Goal: Task Accomplishment & Management: Use online tool/utility

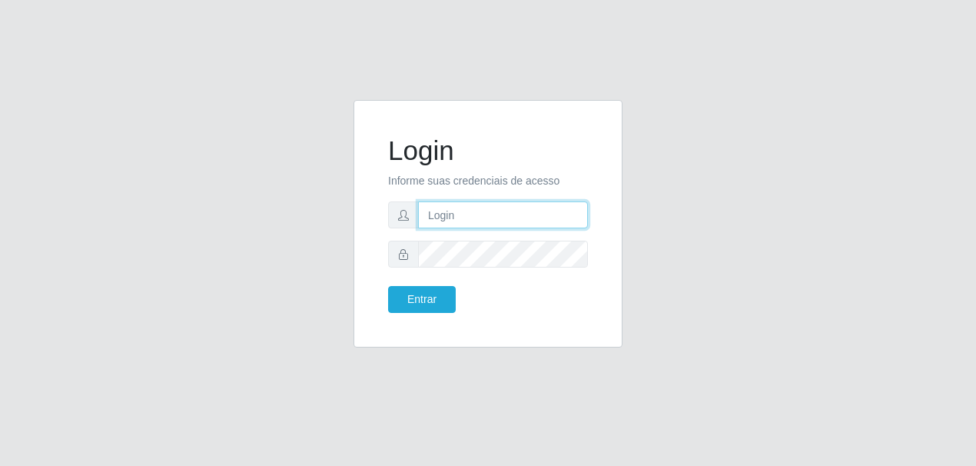
click at [496, 211] on input "text" at bounding box center [503, 214] width 170 height 27
type input "[EMAIL_ADDRESS][DOMAIN_NAME]"
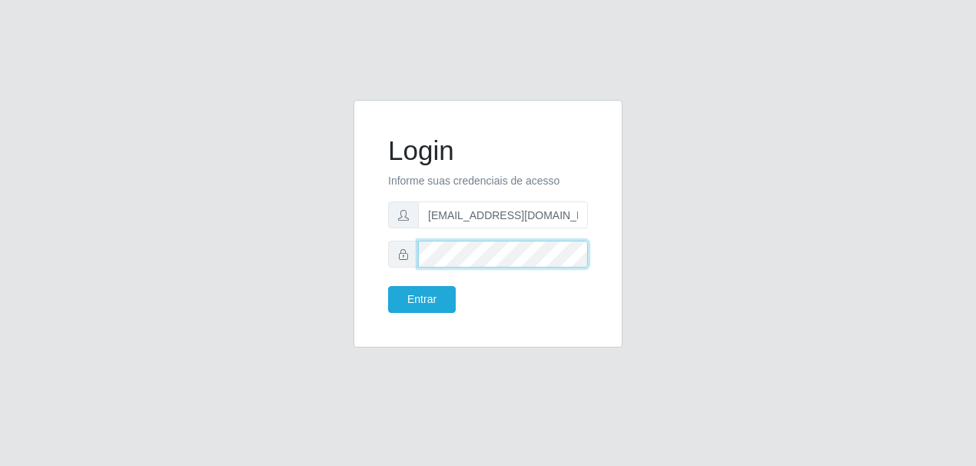
click at [388, 286] on button "Entrar" at bounding box center [422, 299] width 68 height 27
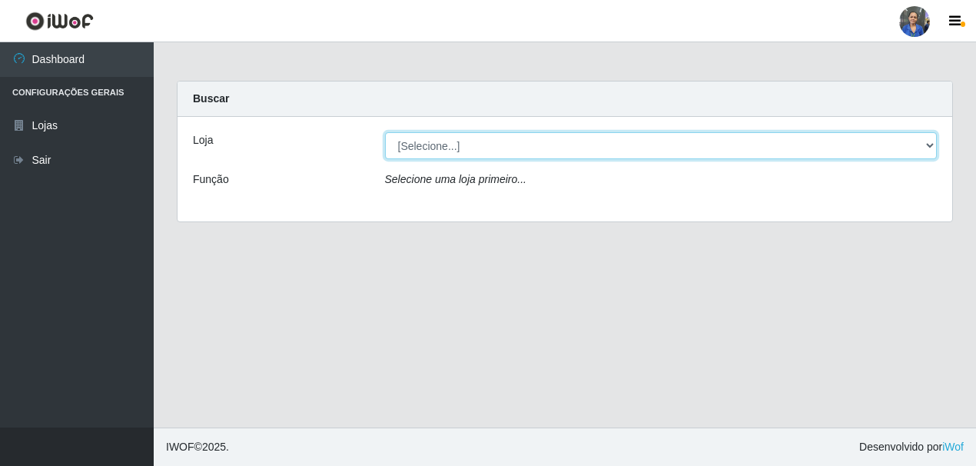
click at [912, 141] on select "[Selecione...] SuperFácil Atacado - Rodoviária" at bounding box center [661, 145] width 553 height 27
select select "400"
click at [385, 132] on select "[Selecione...] SuperFácil Atacado - Rodoviária" at bounding box center [661, 145] width 553 height 27
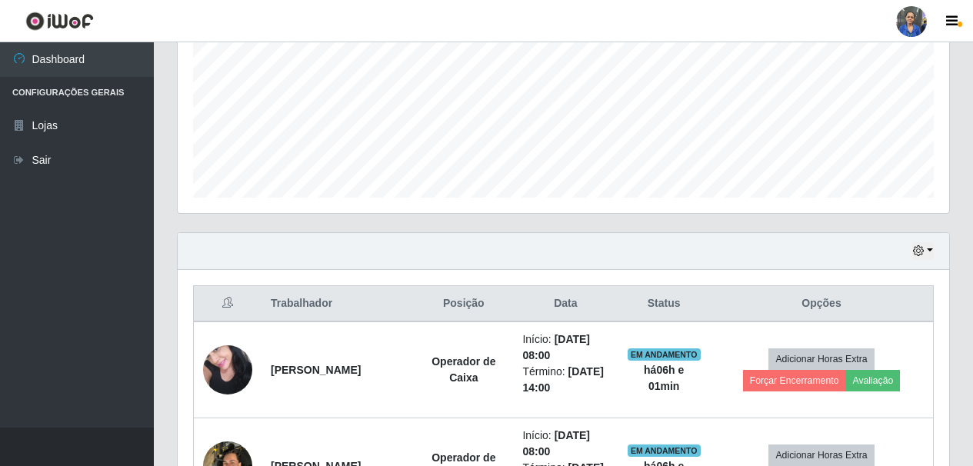
scroll to position [538, 0]
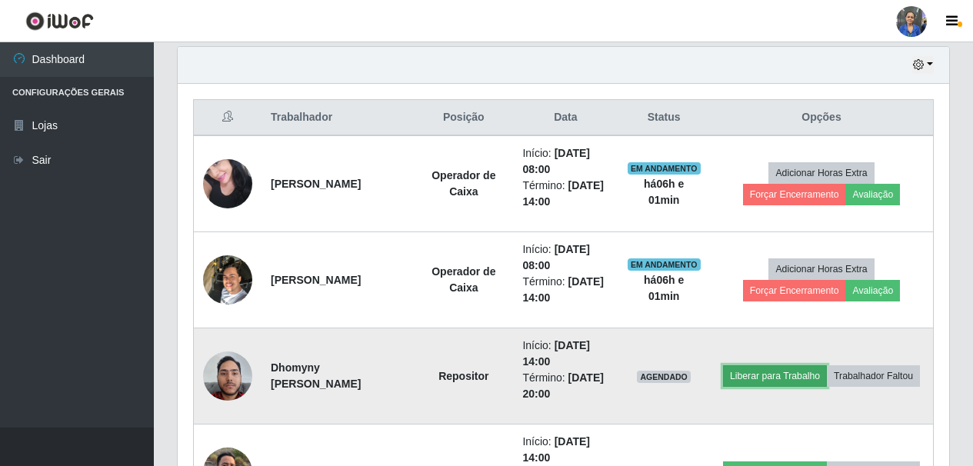
click at [823, 365] on button "Liberar para Trabalho" at bounding box center [775, 376] width 104 height 22
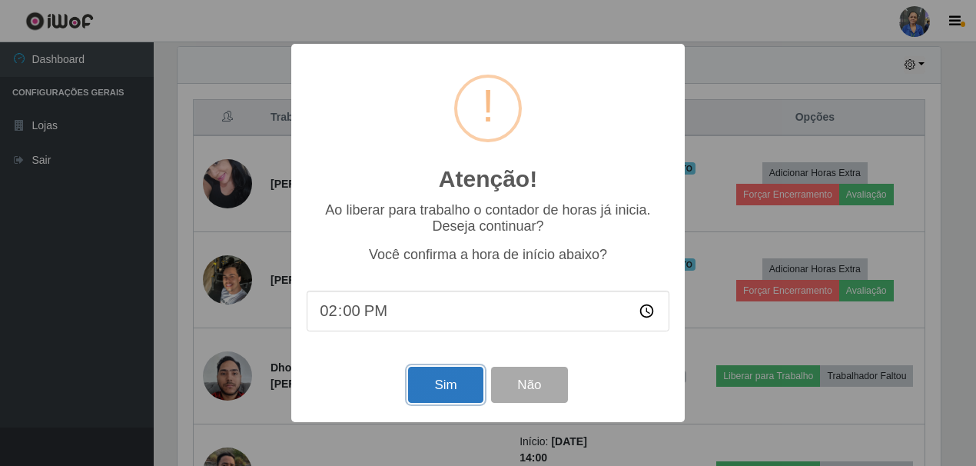
click at [434, 388] on button "Sim" at bounding box center [445, 385] width 75 height 36
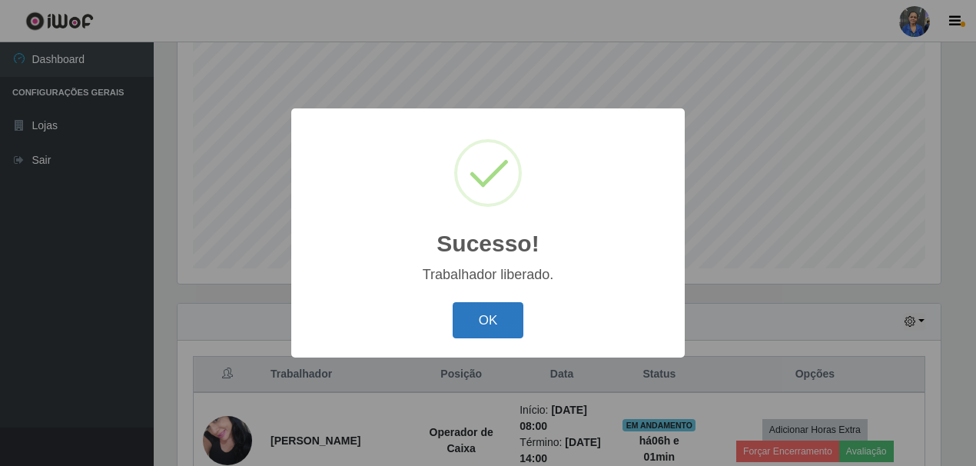
click at [463, 317] on button "OK" at bounding box center [489, 320] width 72 height 36
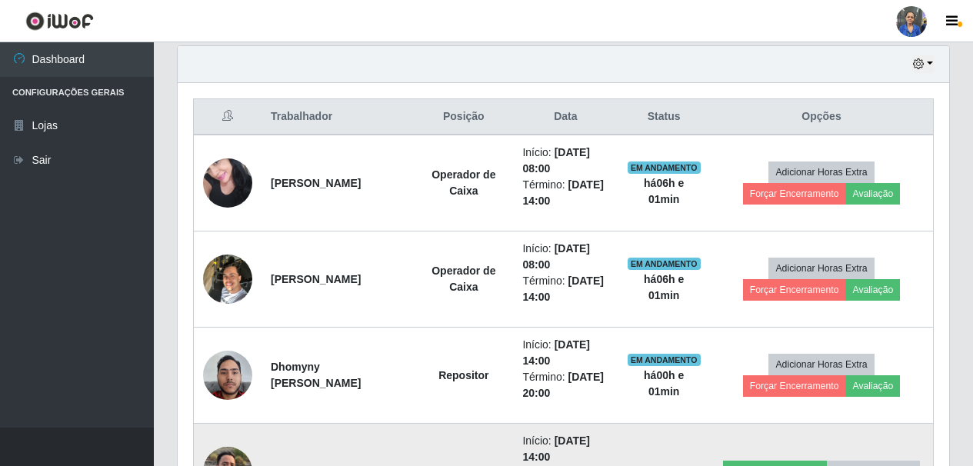
scroll to position [512, 0]
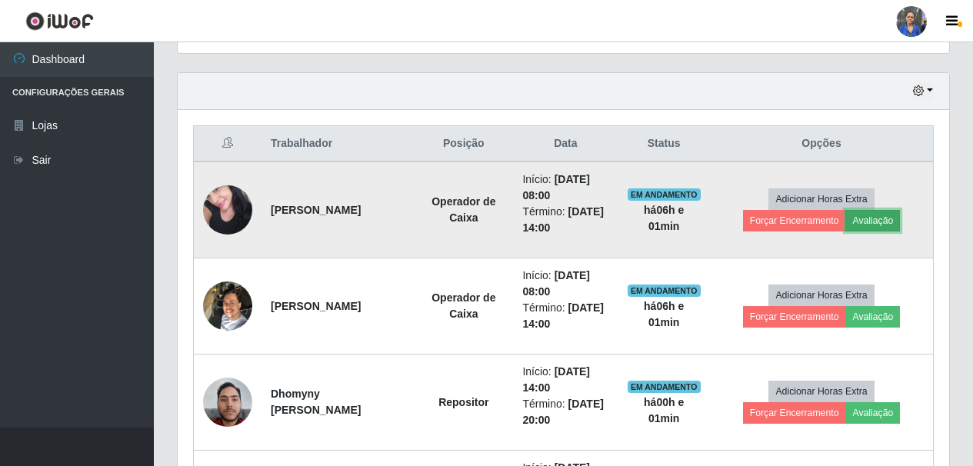
click at [888, 221] on button "Avaliação" at bounding box center [872, 221] width 55 height 22
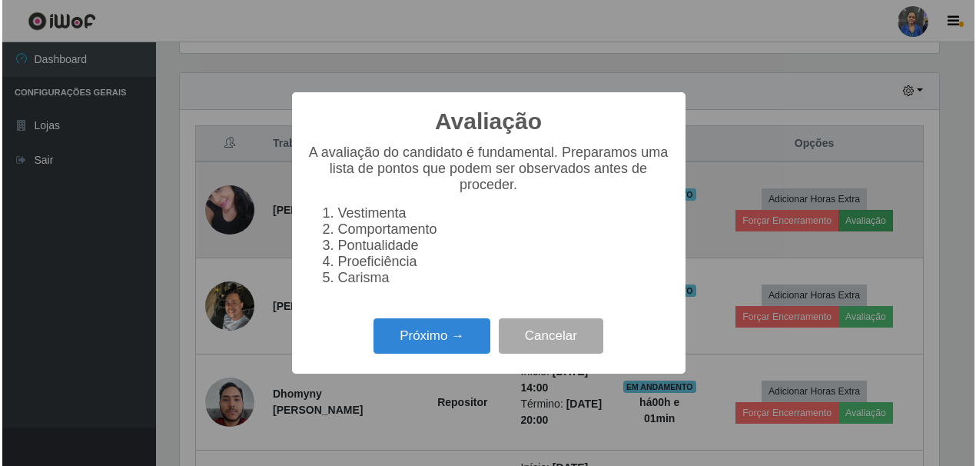
scroll to position [319, 763]
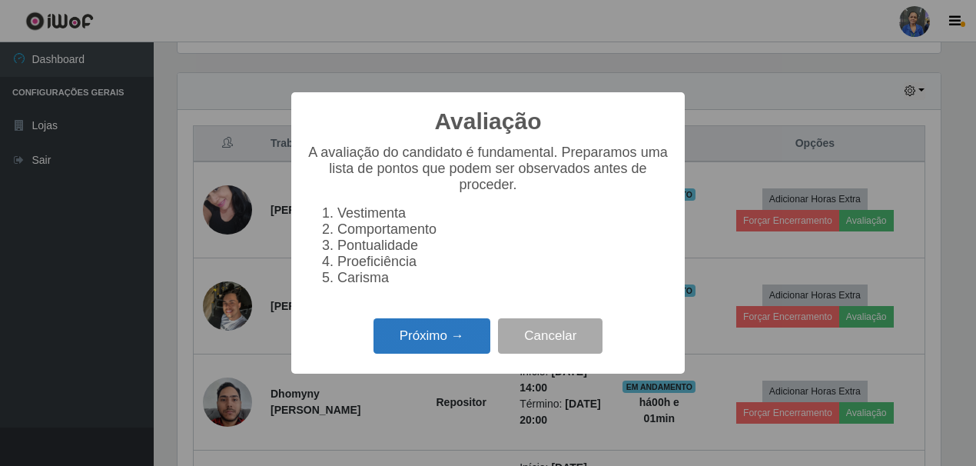
click at [427, 341] on button "Próximo →" at bounding box center [432, 336] width 117 height 36
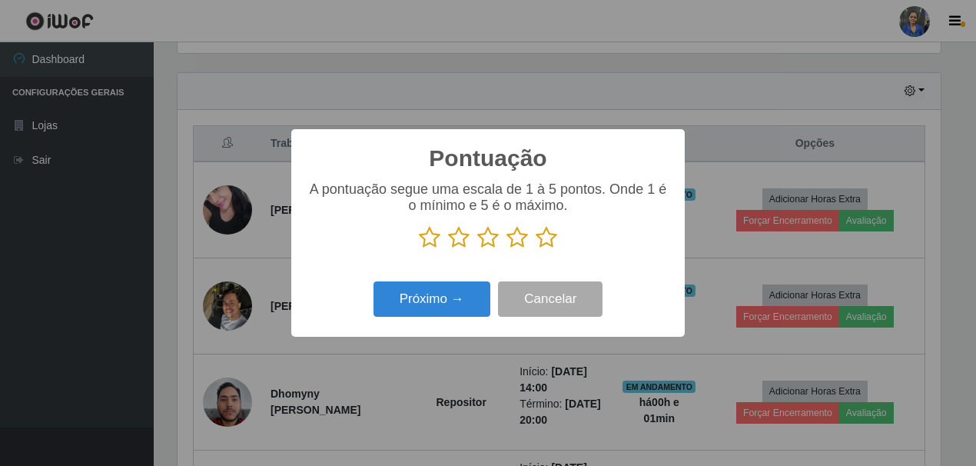
click at [542, 235] on icon at bounding box center [547, 237] width 22 height 23
click at [536, 249] on input "radio" at bounding box center [536, 249] width 0 height 0
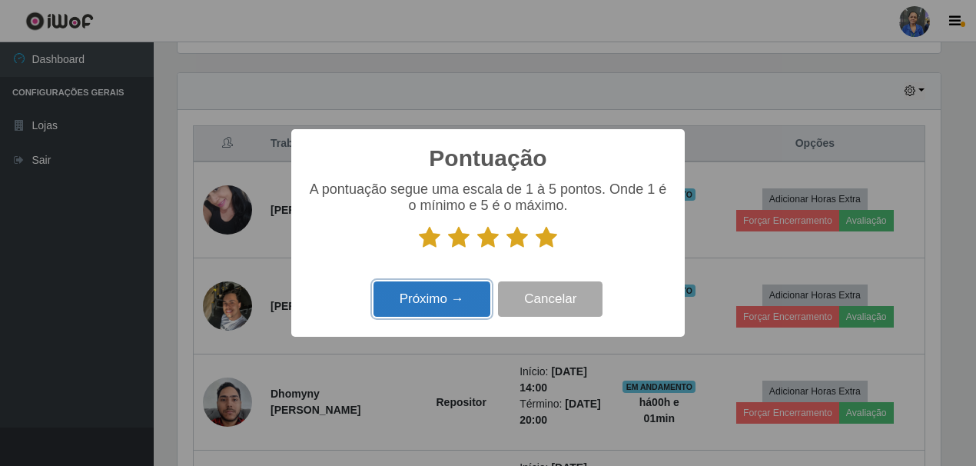
click at [396, 305] on button "Próximo →" at bounding box center [432, 299] width 117 height 36
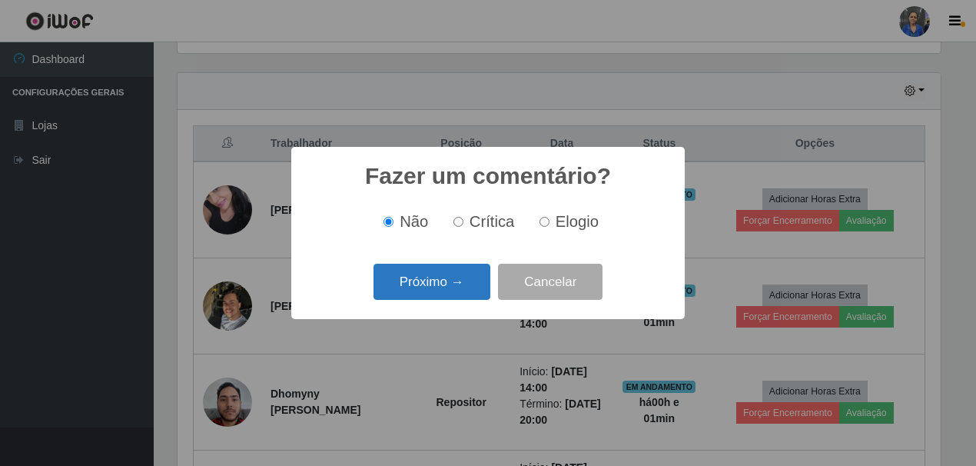
click at [410, 284] on button "Próximo →" at bounding box center [432, 282] width 117 height 36
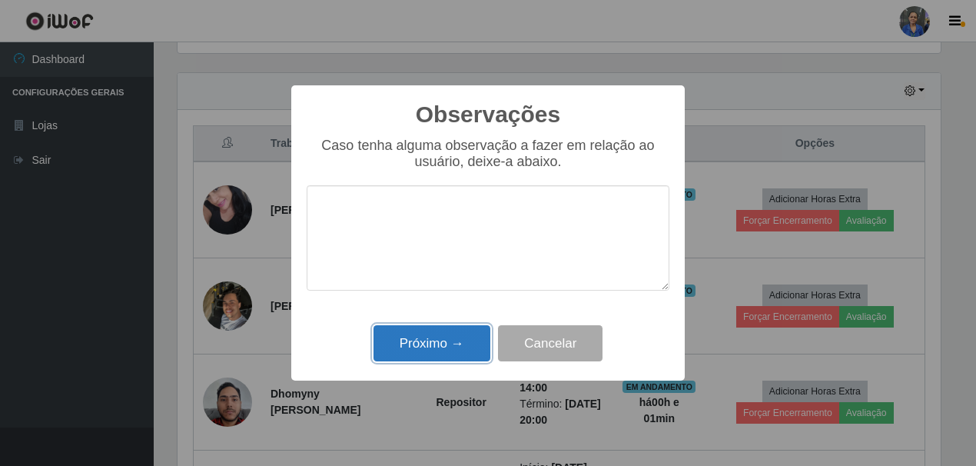
click at [422, 335] on button "Próximo →" at bounding box center [432, 343] width 117 height 36
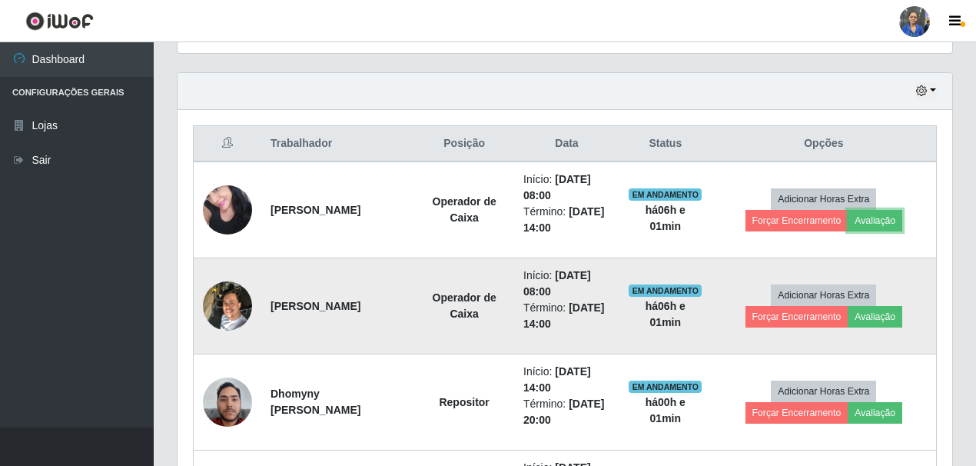
scroll to position [319, 771]
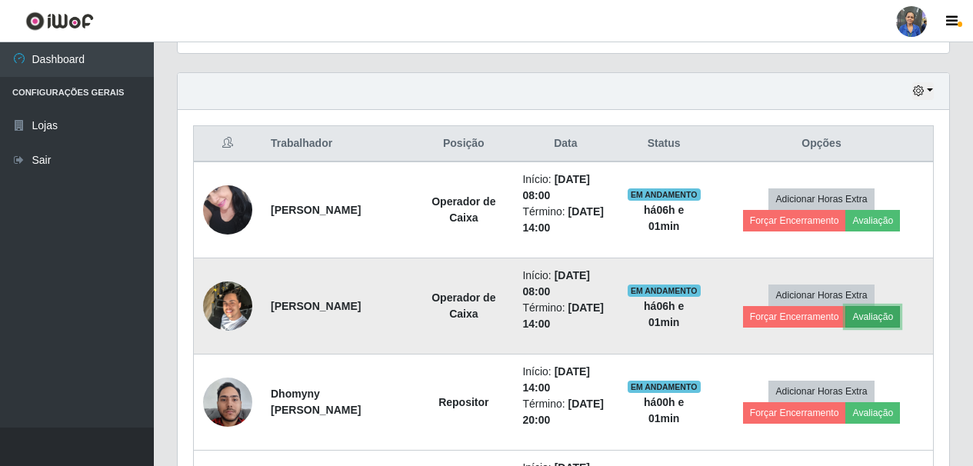
click at [869, 313] on button "Avaliação" at bounding box center [872, 317] width 55 height 22
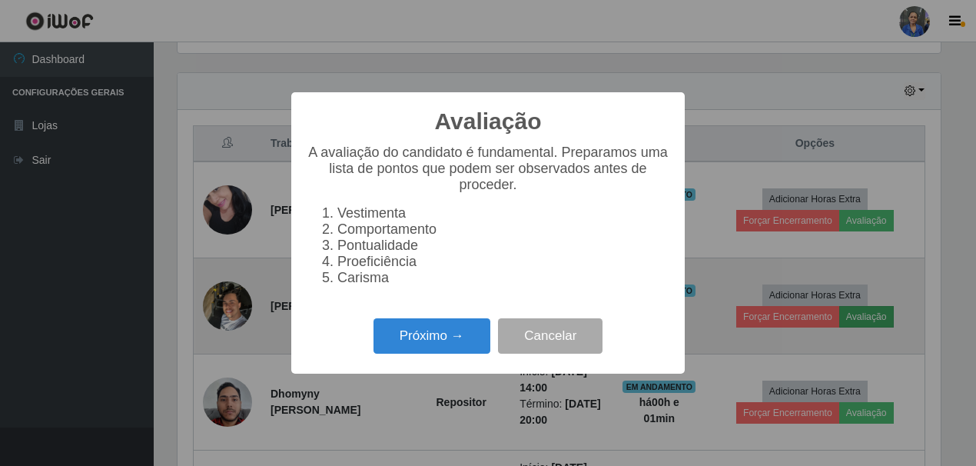
scroll to position [319, 763]
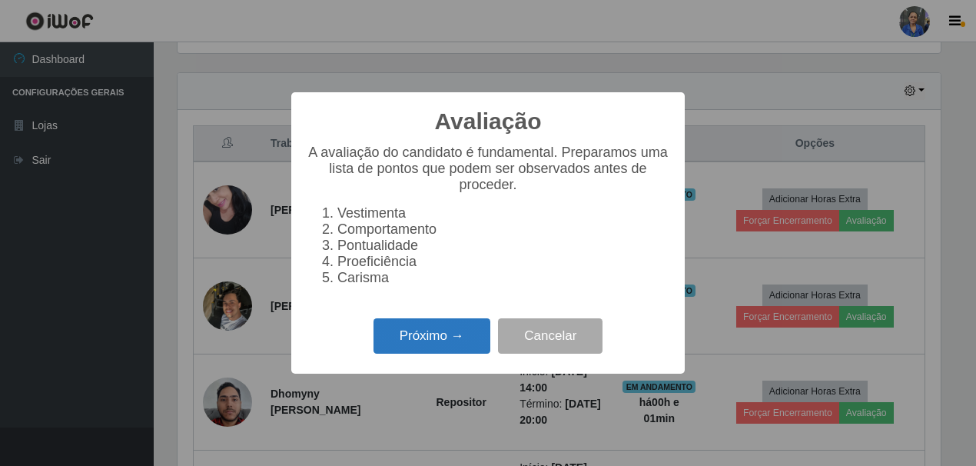
click at [440, 342] on button "Próximo →" at bounding box center [432, 336] width 117 height 36
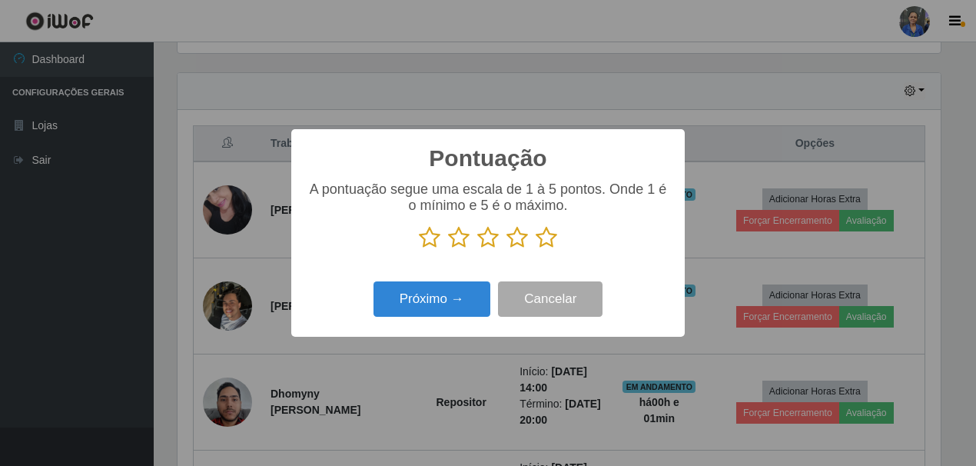
scroll to position [768532, 768088]
click at [459, 299] on button "Próximo →" at bounding box center [432, 299] width 117 height 36
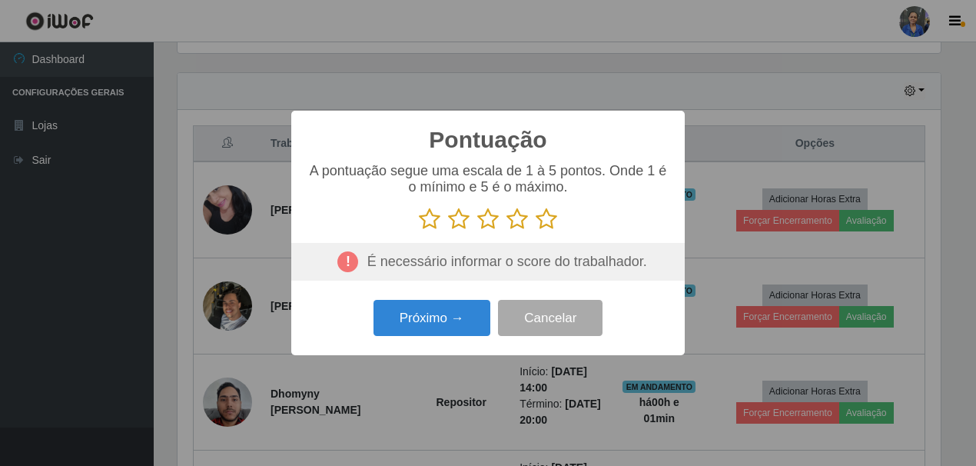
click at [544, 220] on icon at bounding box center [547, 219] width 22 height 23
click at [536, 231] on input "radio" at bounding box center [536, 231] width 0 height 0
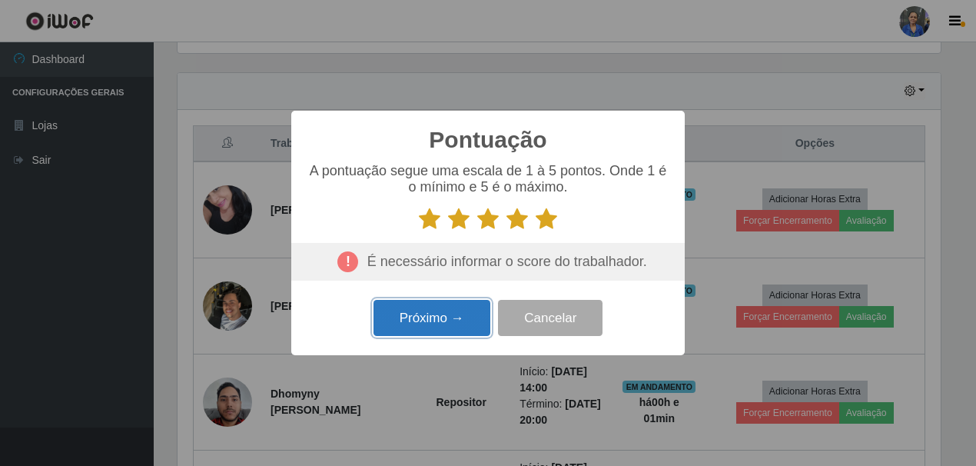
click at [407, 312] on button "Próximo →" at bounding box center [432, 318] width 117 height 36
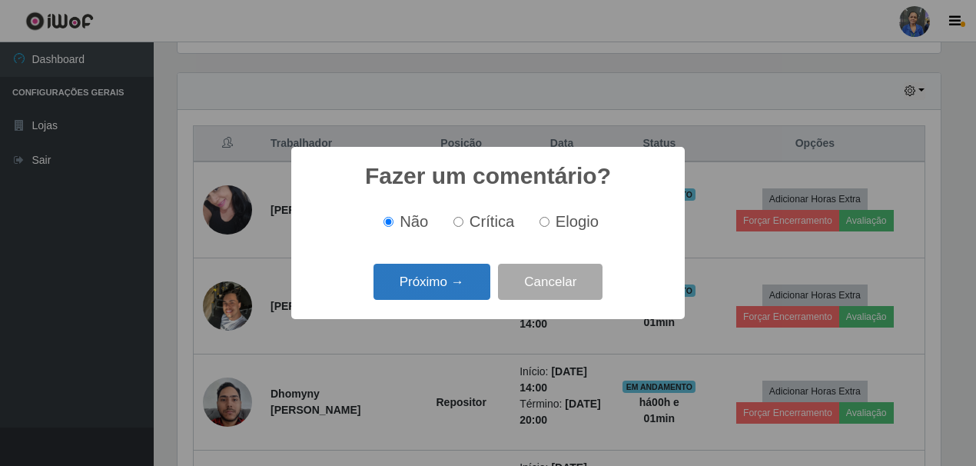
click at [434, 281] on button "Próximo →" at bounding box center [432, 282] width 117 height 36
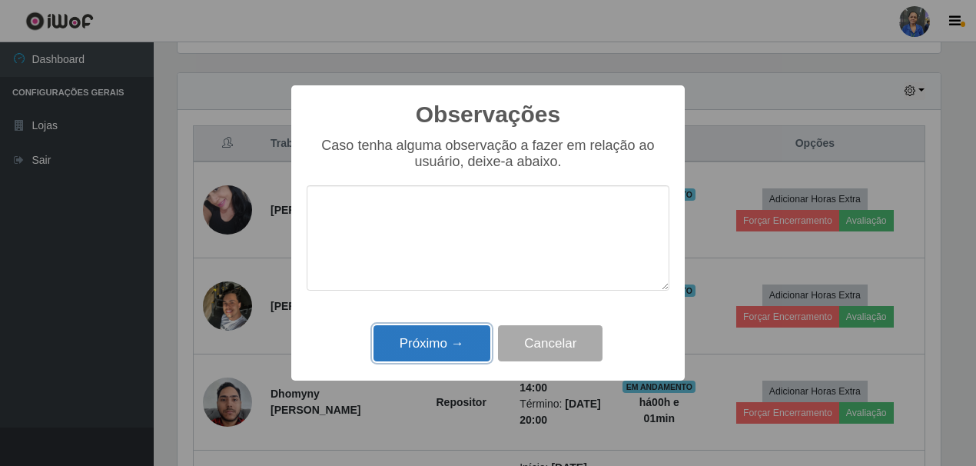
click at [440, 344] on button "Próximo →" at bounding box center [432, 343] width 117 height 36
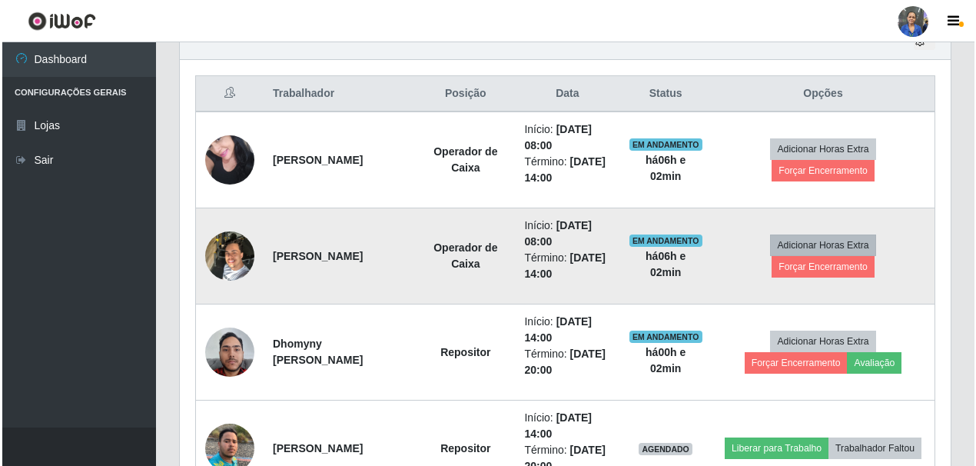
scroll to position [589, 0]
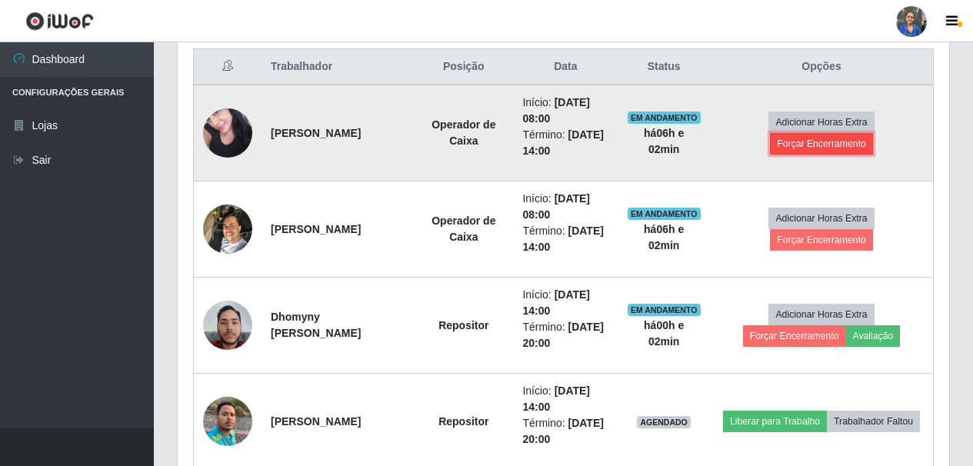
click at [846, 145] on button "Forçar Encerramento" at bounding box center [821, 144] width 103 height 22
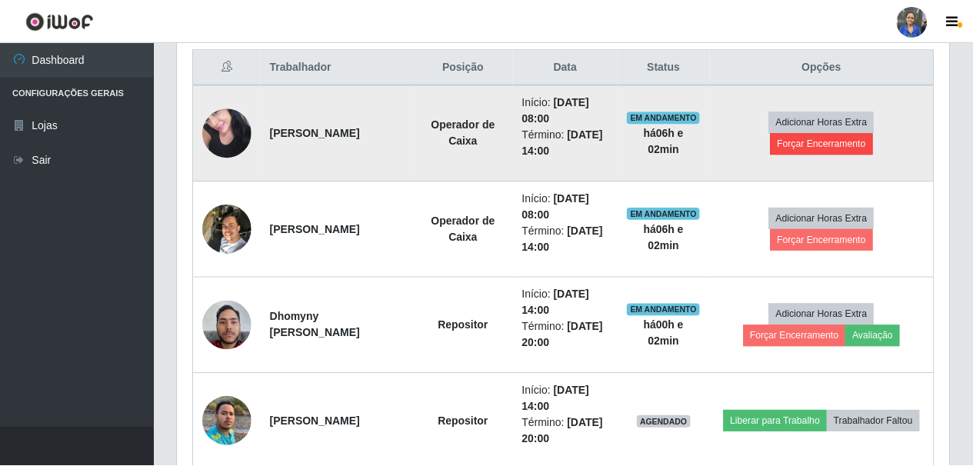
scroll to position [319, 763]
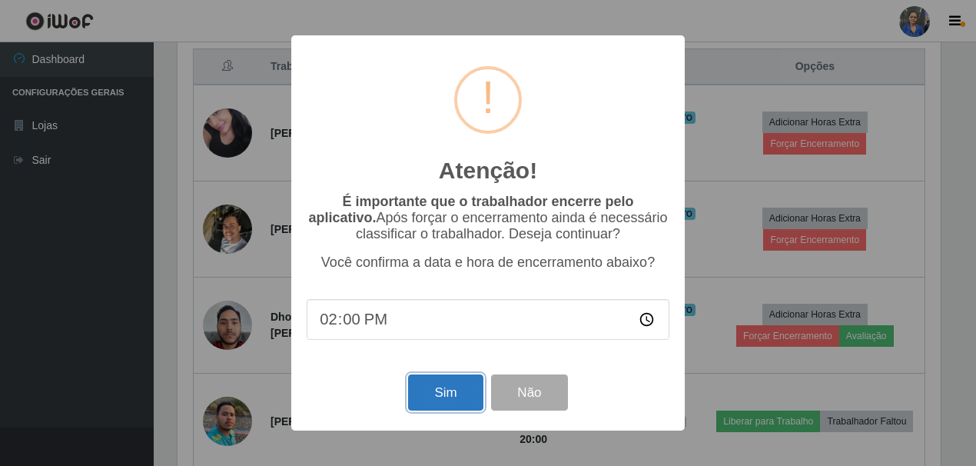
click at [442, 386] on button "Sim" at bounding box center [445, 392] width 75 height 36
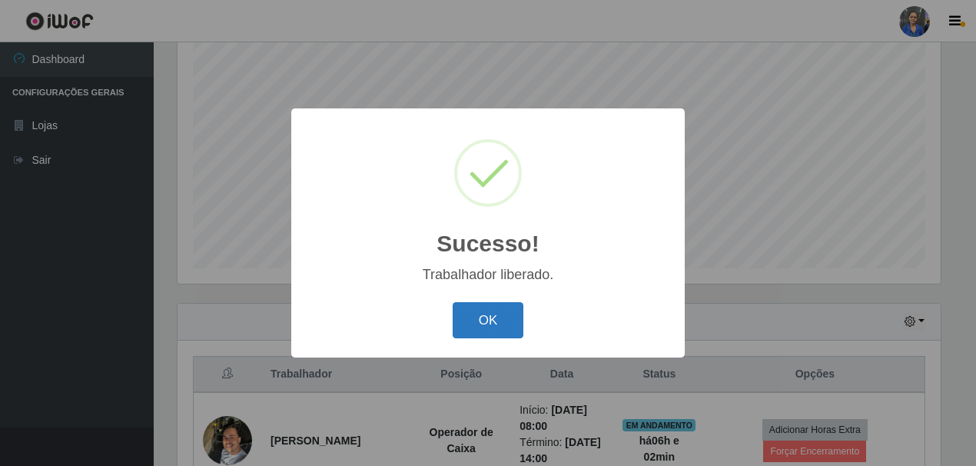
click at [484, 322] on button "OK" at bounding box center [489, 320] width 72 height 36
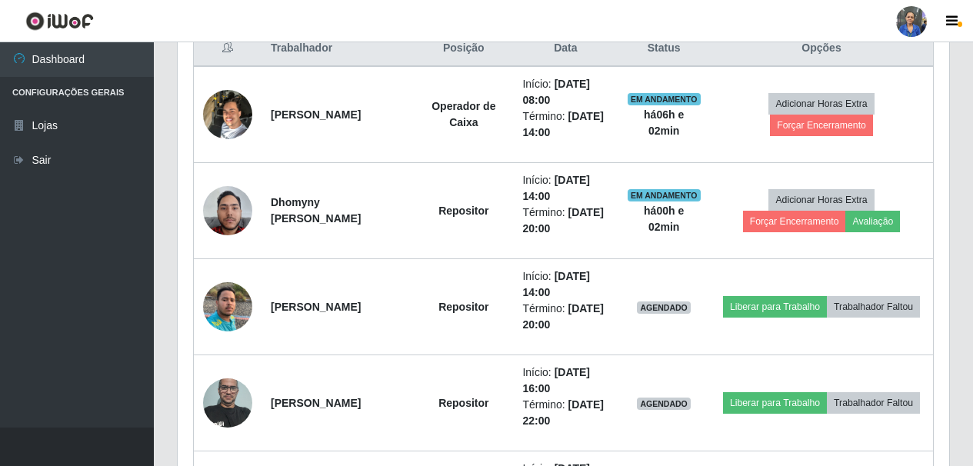
scroll to position [666, 0]
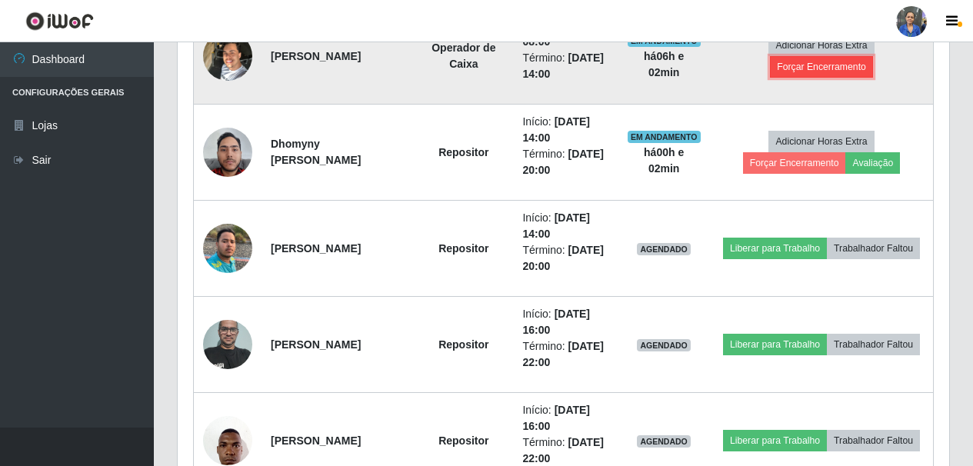
click at [823, 66] on button "Forçar Encerramento" at bounding box center [821, 67] width 103 height 22
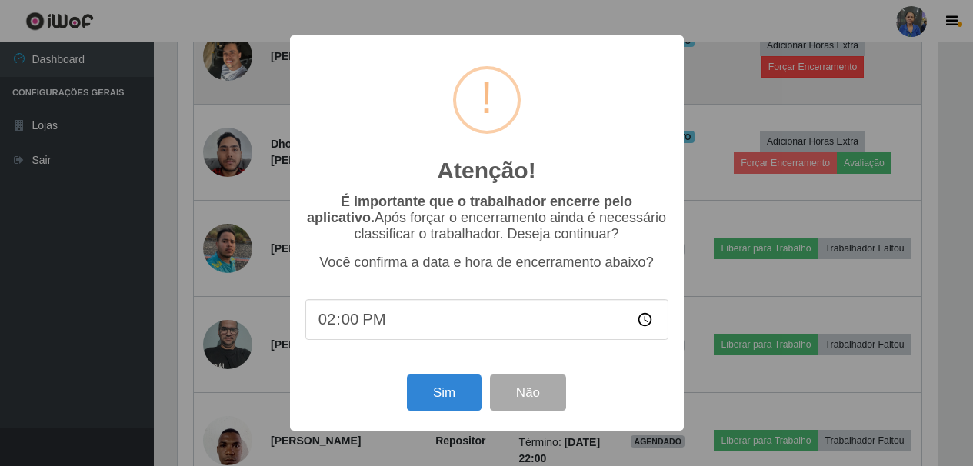
scroll to position [319, 763]
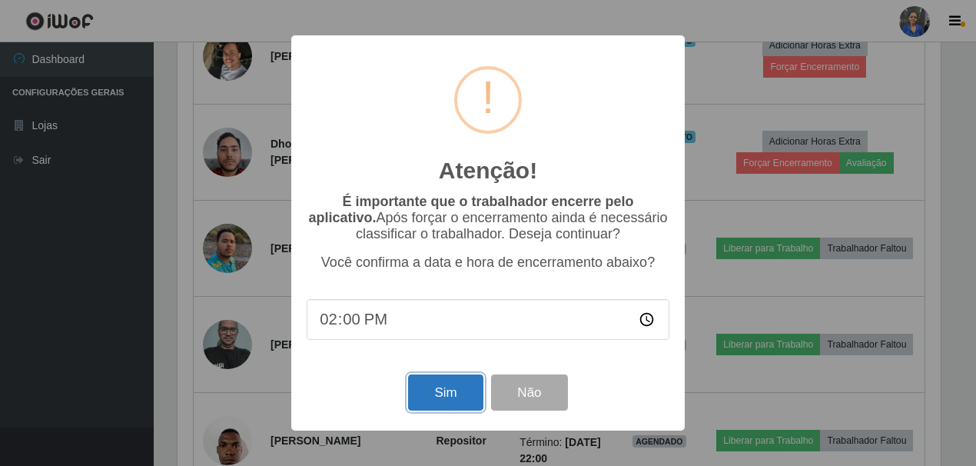
click at [439, 403] on button "Sim" at bounding box center [445, 392] width 75 height 36
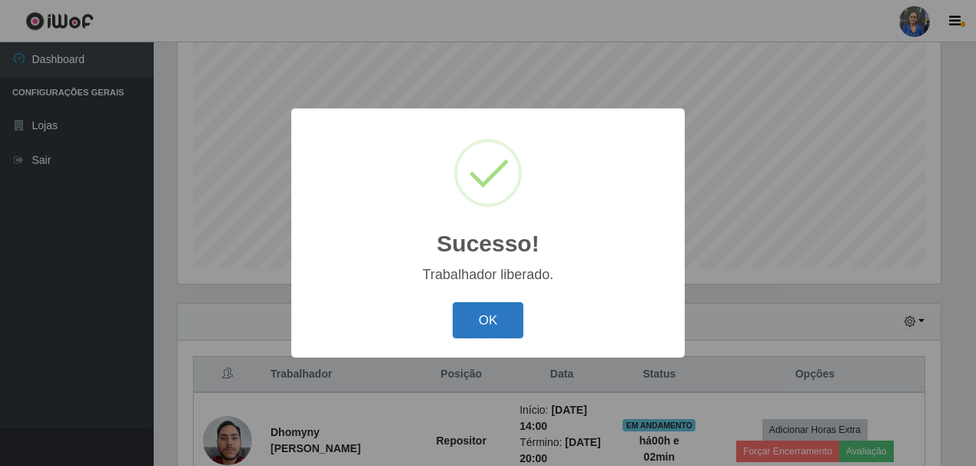
click at [487, 322] on button "OK" at bounding box center [489, 320] width 72 height 36
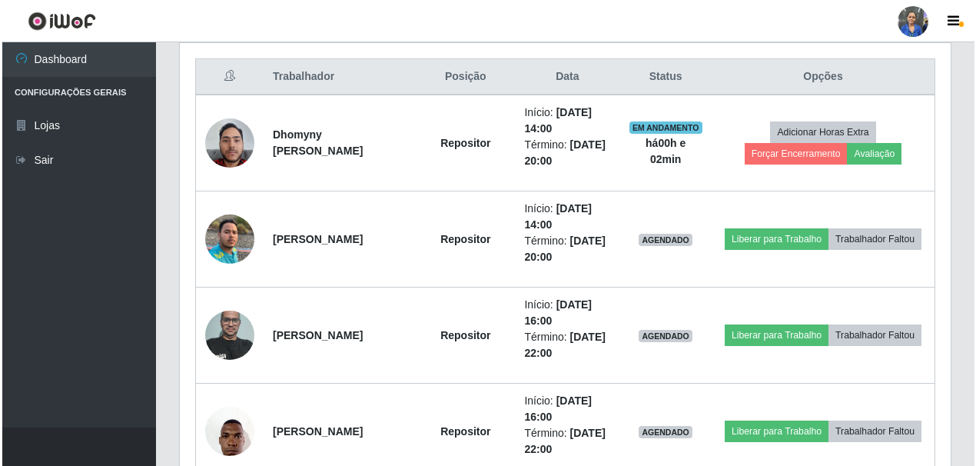
scroll to position [589, 0]
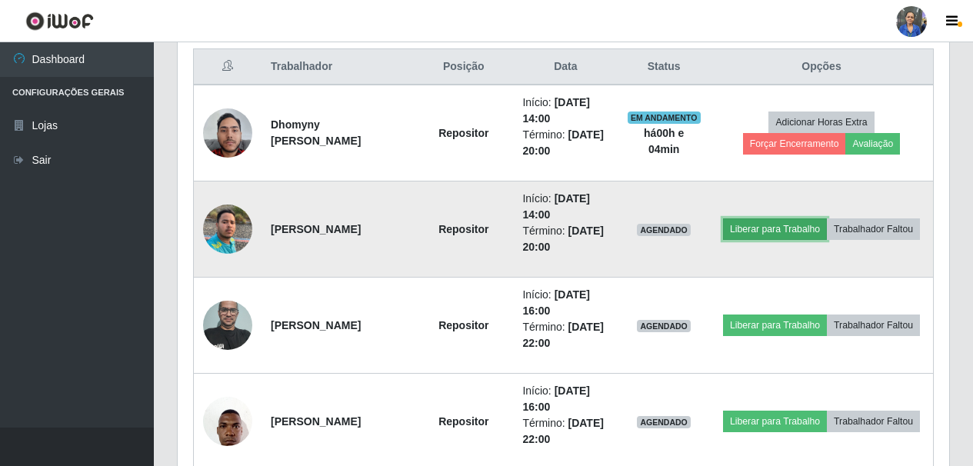
click at [801, 218] on button "Liberar para Trabalho" at bounding box center [775, 229] width 104 height 22
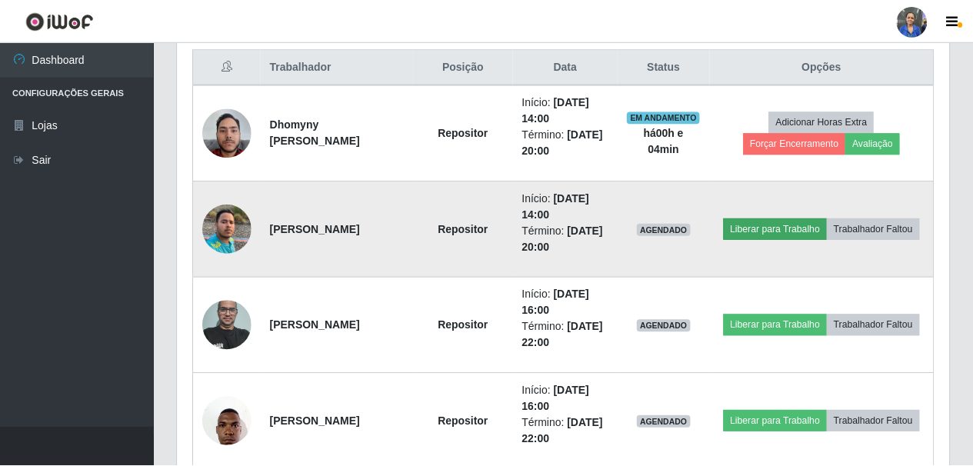
scroll to position [319, 763]
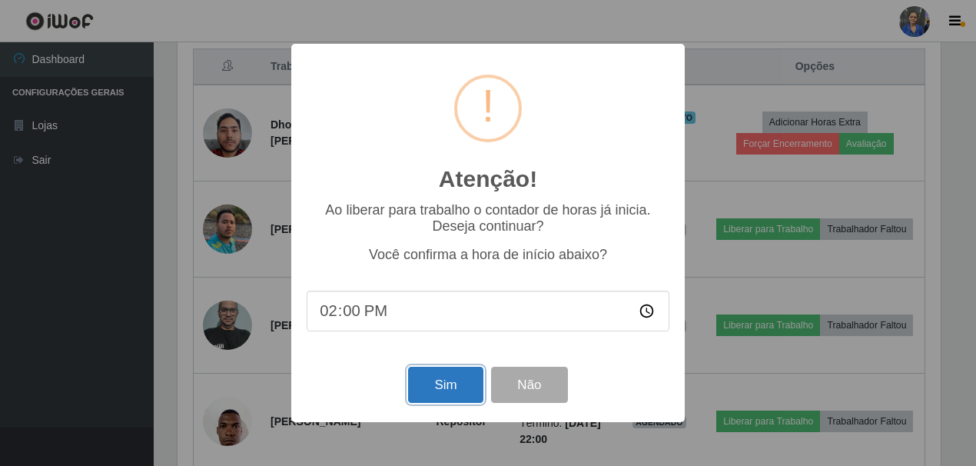
click at [424, 395] on button "Sim" at bounding box center [445, 385] width 75 height 36
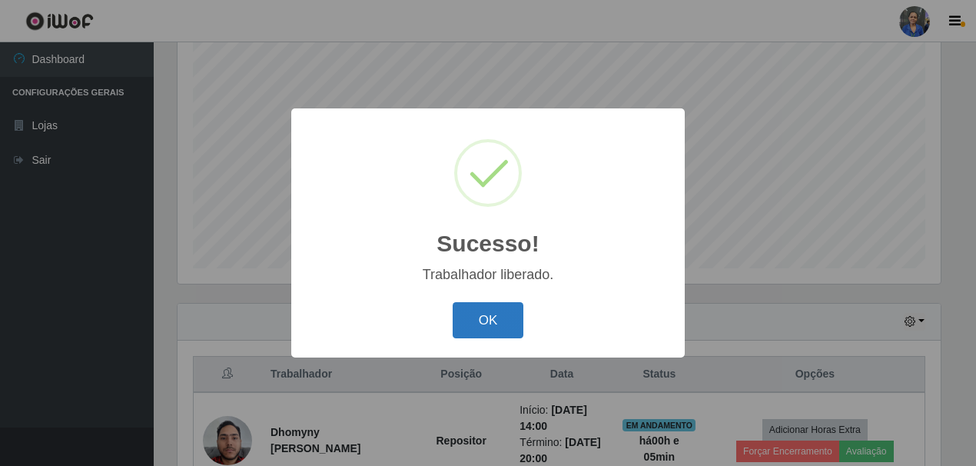
click at [466, 320] on button "OK" at bounding box center [489, 320] width 72 height 36
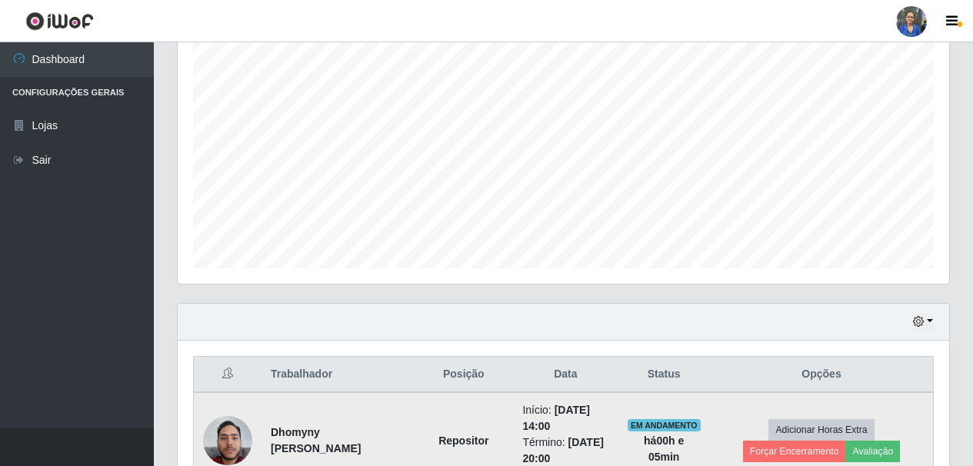
scroll to position [512, 0]
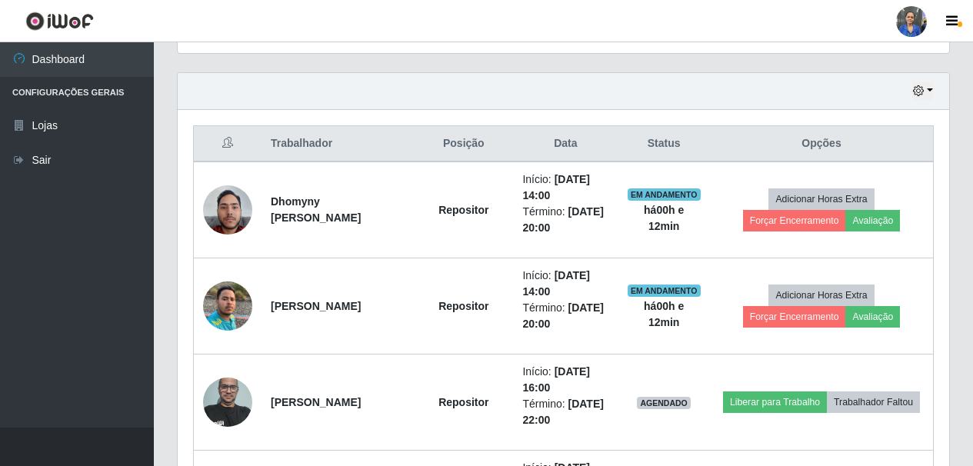
drag, startPoint x: 62, startPoint y: 381, endPoint x: 779, endPoint y: 24, distance: 801.5
click at [779, 24] on header "Perfil Alterar Senha Sair" at bounding box center [486, 21] width 973 height 42
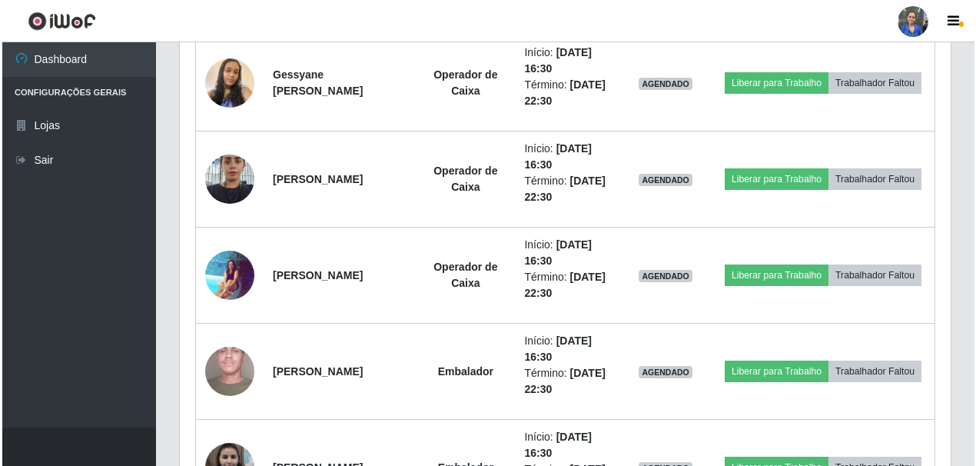
scroll to position [1435, 0]
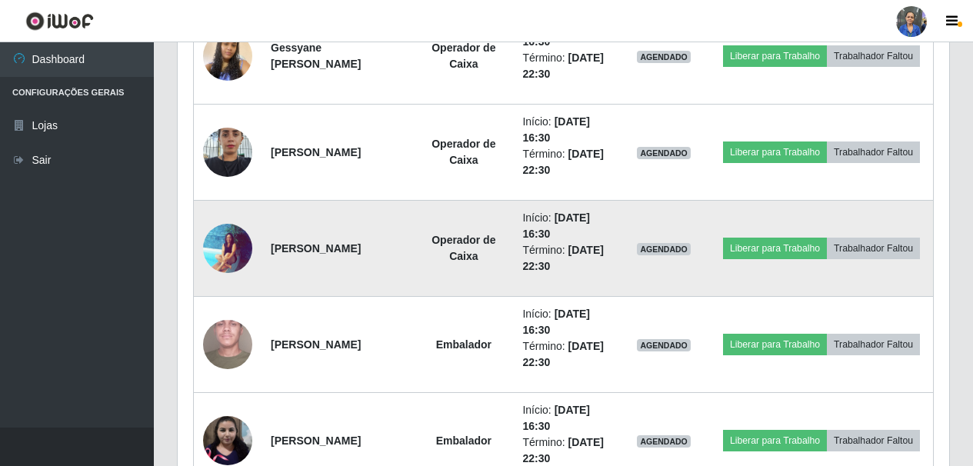
click at [224, 247] on img at bounding box center [227, 248] width 49 height 50
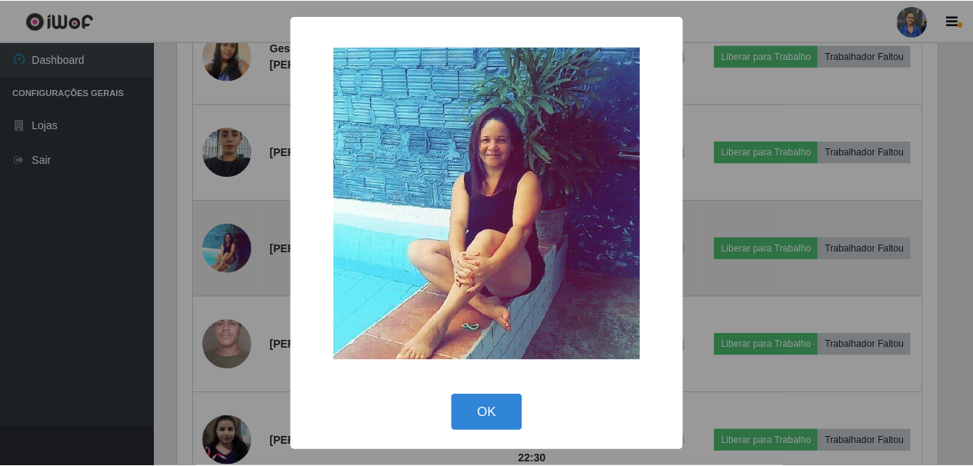
scroll to position [319, 763]
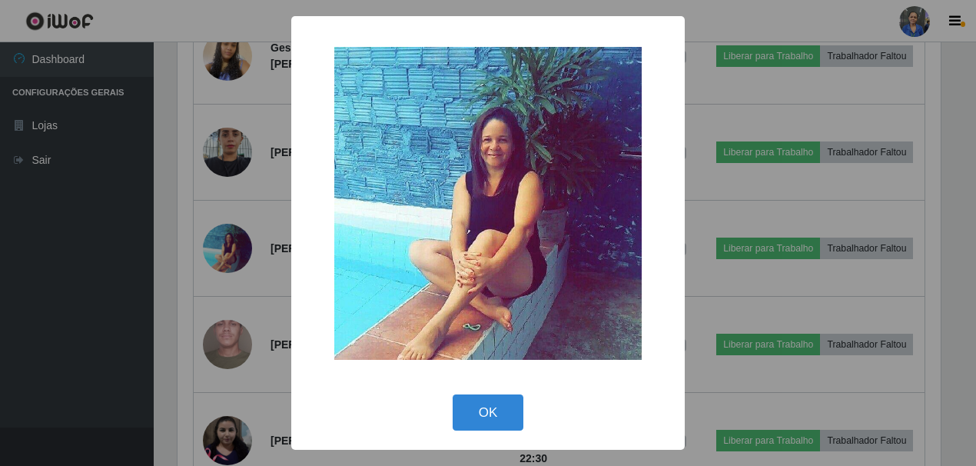
click at [102, 245] on div "× OK Cancel" at bounding box center [488, 233] width 976 height 466
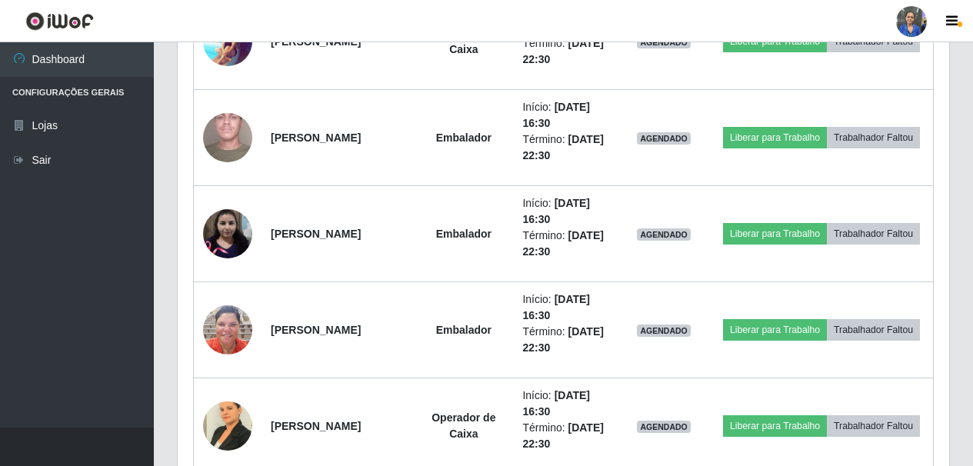
scroll to position [1665, 0]
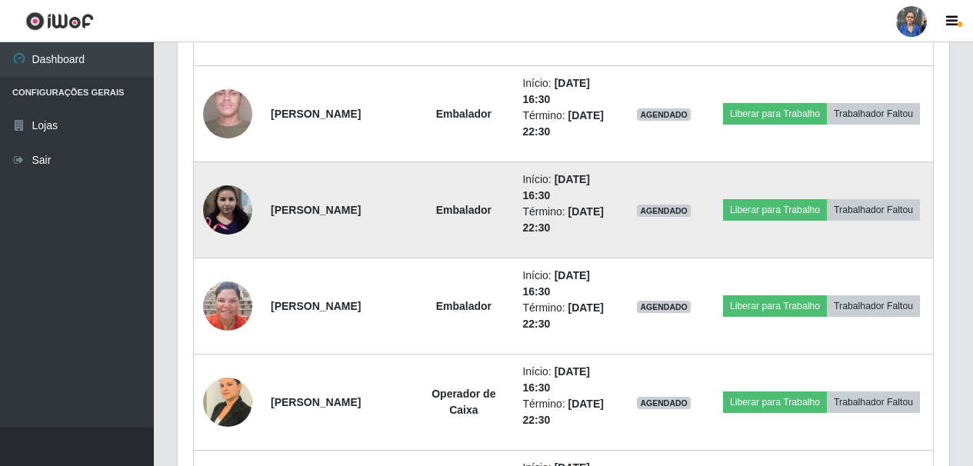
click at [228, 217] on img at bounding box center [227, 209] width 49 height 49
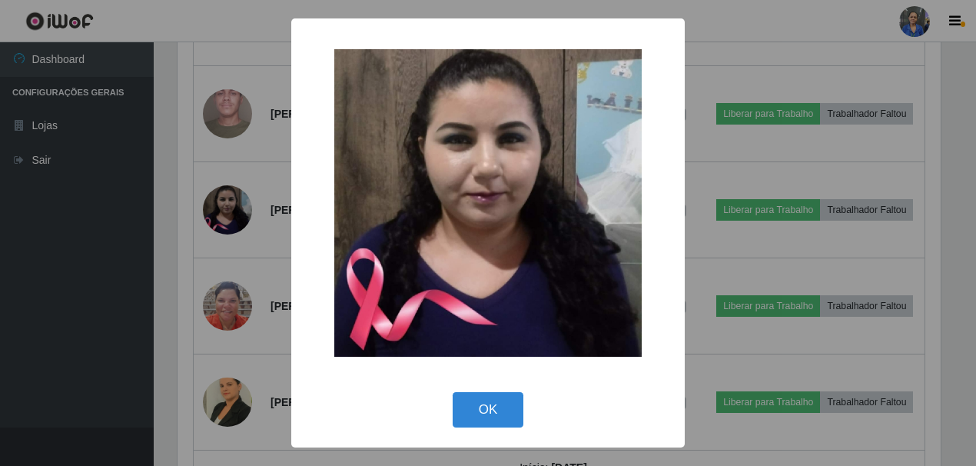
click at [77, 316] on div "× OK Cancel" at bounding box center [488, 233] width 976 height 466
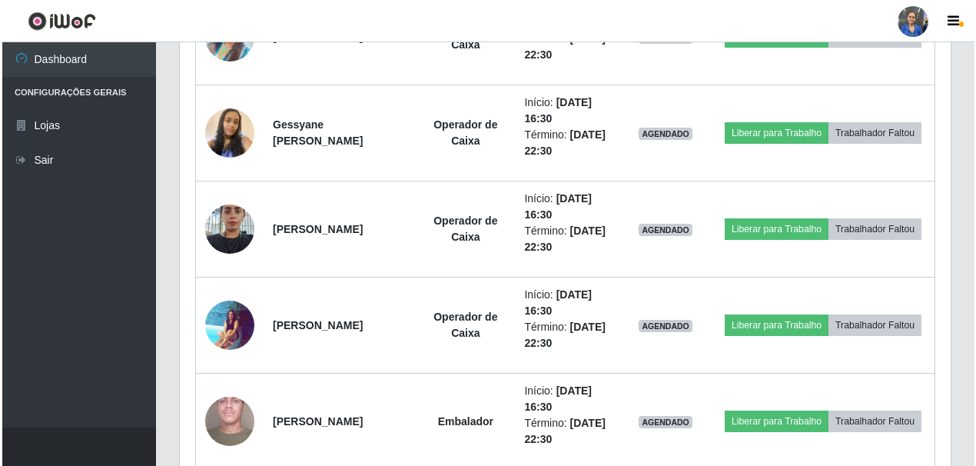
scroll to position [1435, 0]
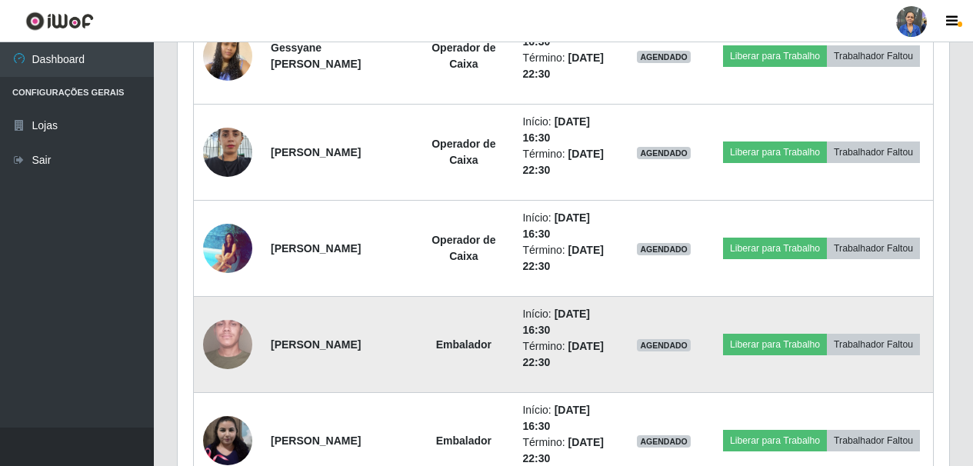
click at [215, 337] on img at bounding box center [227, 344] width 49 height 109
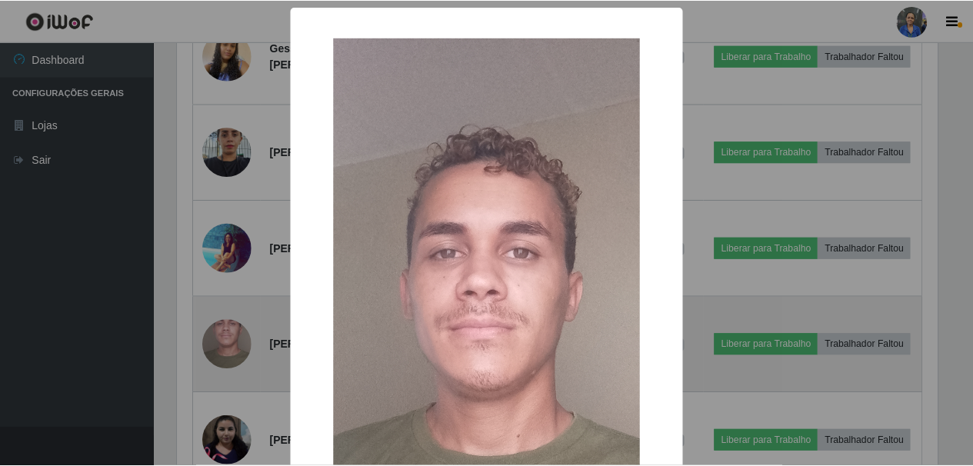
scroll to position [319, 763]
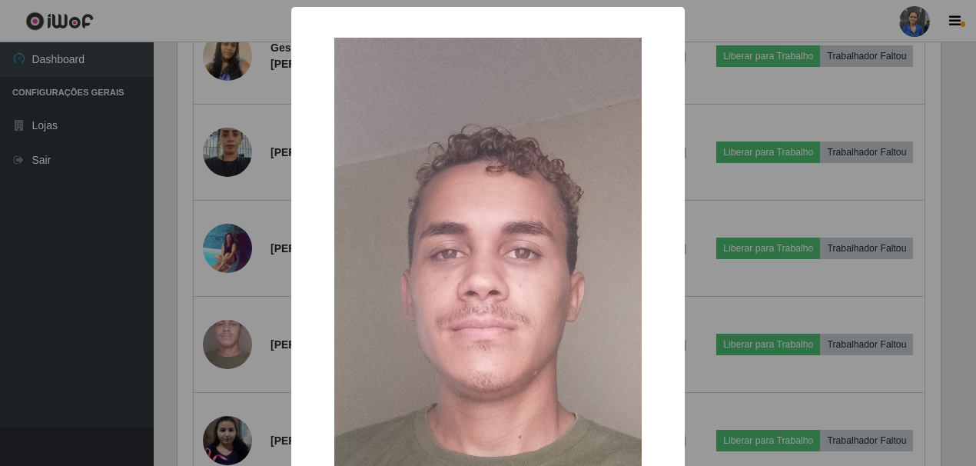
click at [48, 286] on div "× OK Cancel" at bounding box center [488, 233] width 976 height 466
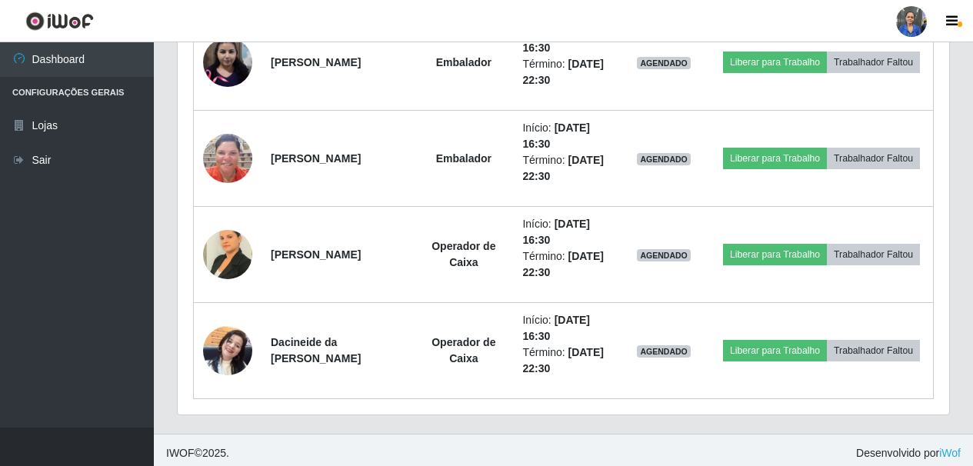
scroll to position [1819, 0]
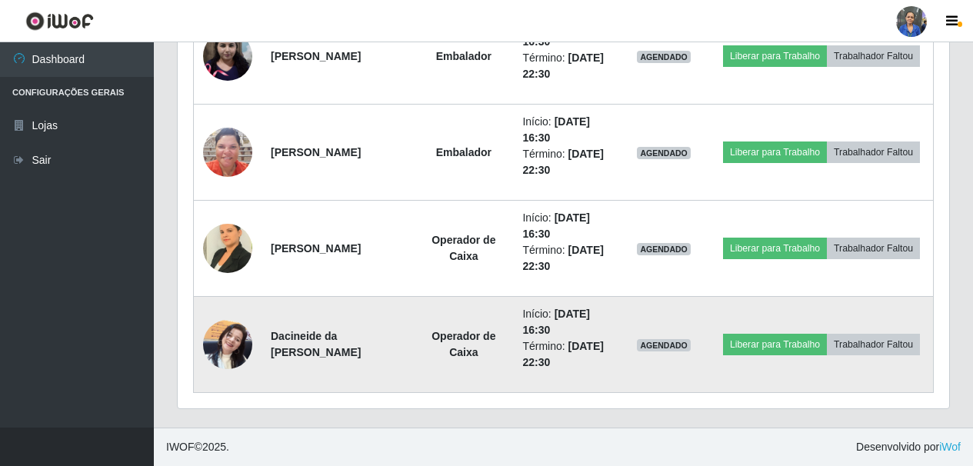
click at [205, 344] on img at bounding box center [227, 343] width 49 height 65
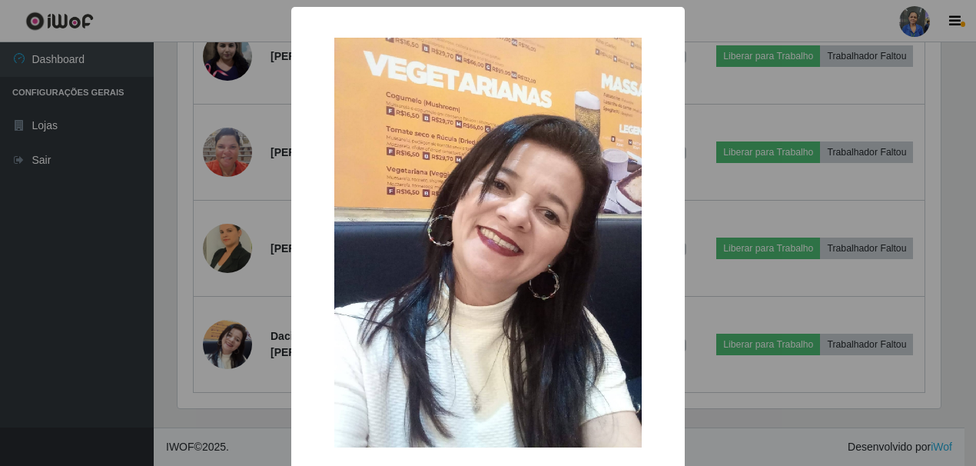
click at [88, 341] on div "× OK Cancel" at bounding box center [488, 233] width 976 height 466
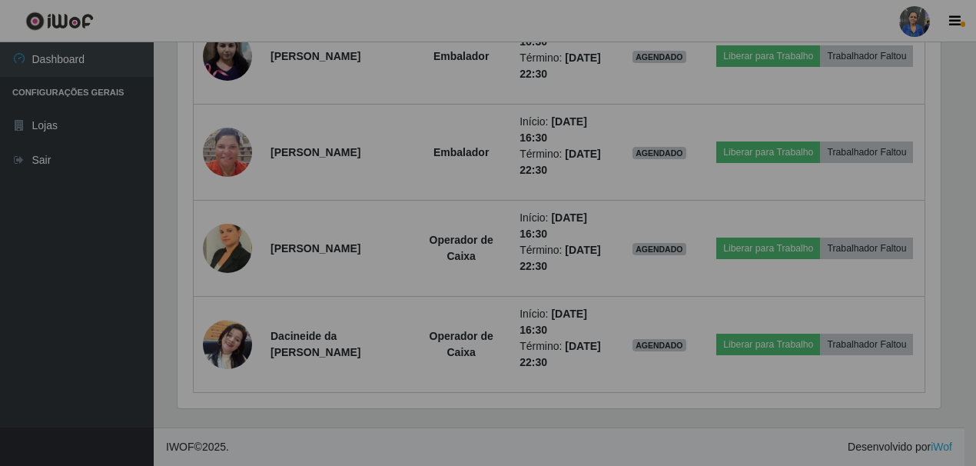
scroll to position [319, 771]
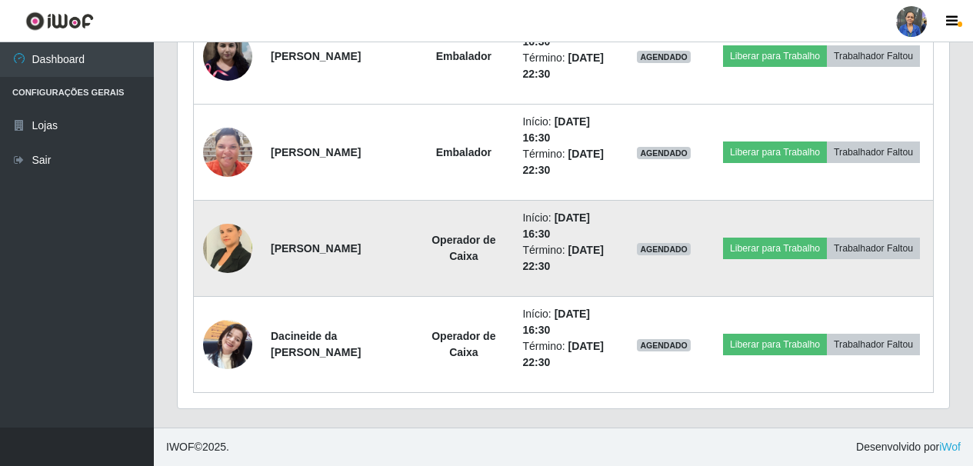
click at [215, 248] on img at bounding box center [227, 247] width 49 height 65
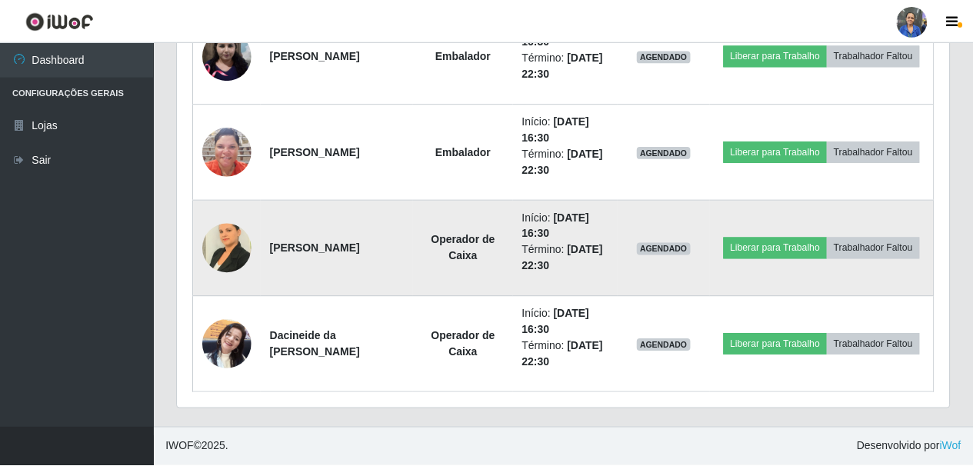
scroll to position [319, 763]
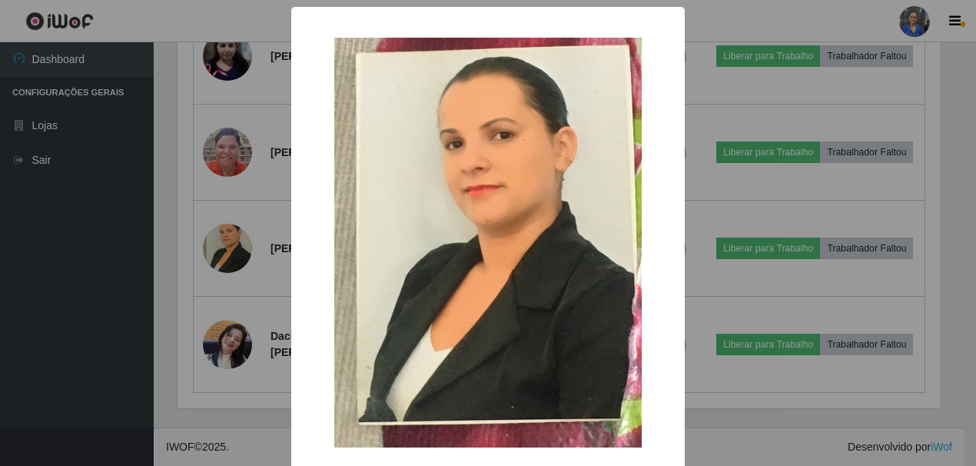
click at [87, 284] on div "× OK Cancel" at bounding box center [488, 233] width 976 height 466
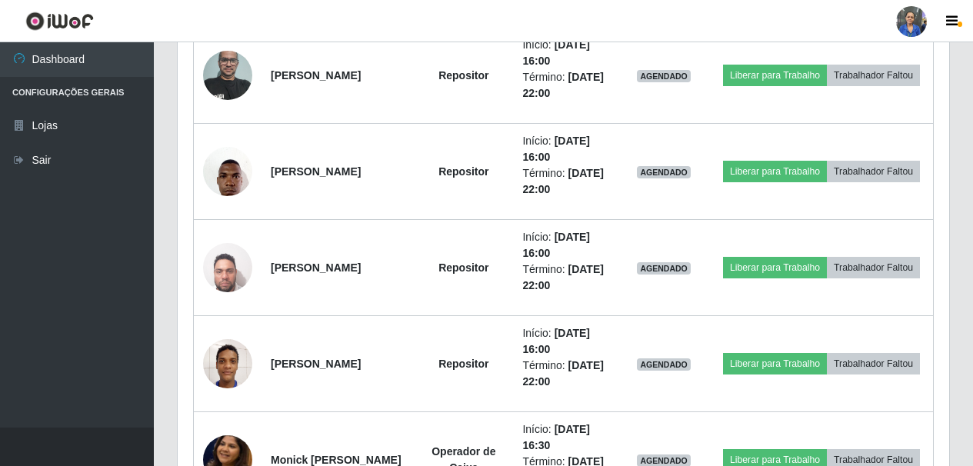
scroll to position [896, 0]
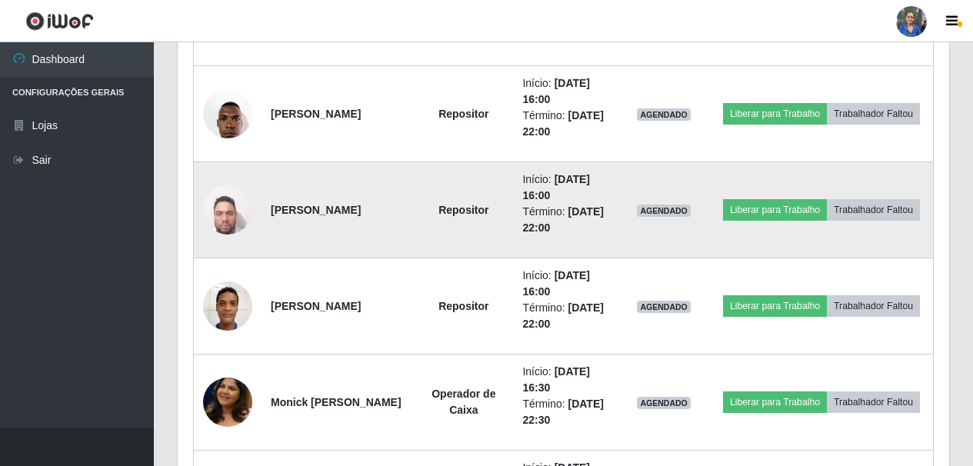
click at [213, 210] on img at bounding box center [227, 209] width 49 height 65
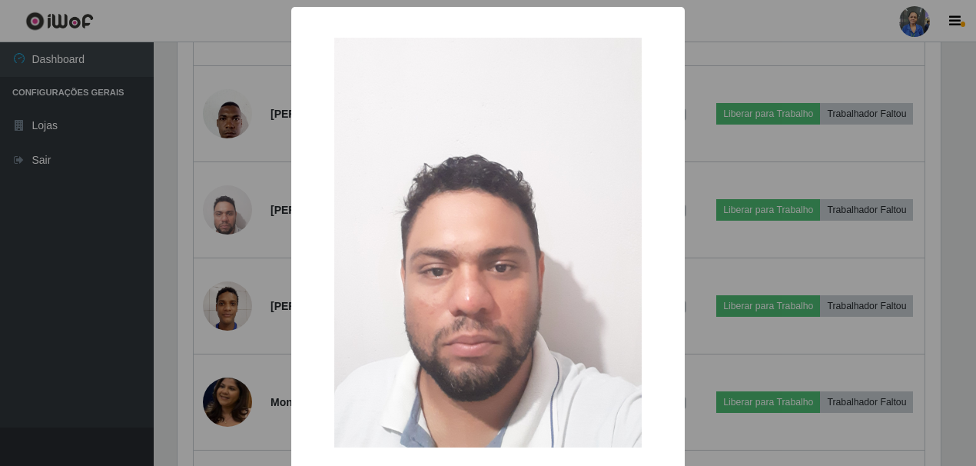
click at [105, 263] on div "× OK Cancel" at bounding box center [488, 233] width 976 height 466
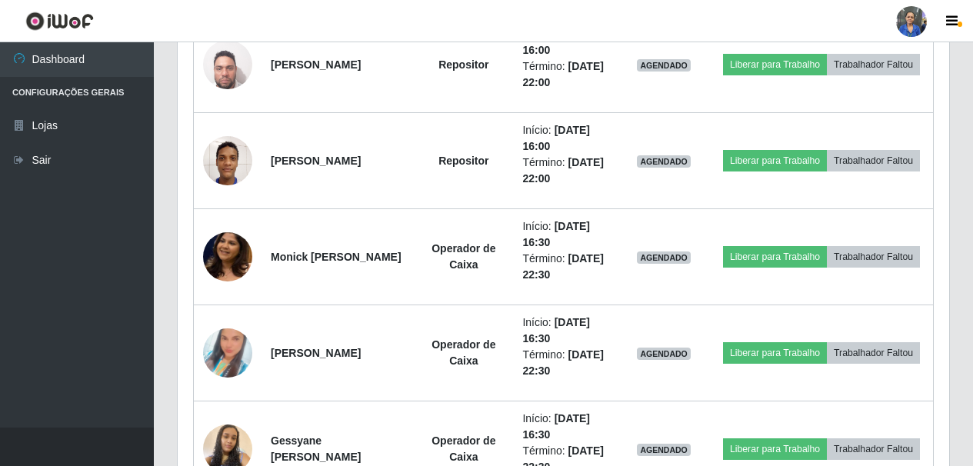
scroll to position [1127, 0]
